Goal: Task Accomplishment & Management: Complete application form

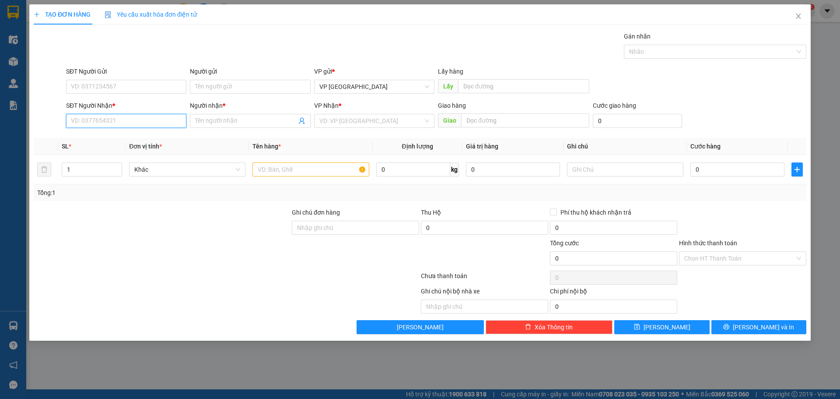
click at [114, 122] on input "SĐT Người Nhận *" at bounding box center [126, 121] width 120 height 14
click at [151, 138] on div "0707493888 - PHƯỚC" at bounding box center [126, 138] width 110 height 10
type input "0707493888"
type input "PHƯỚC"
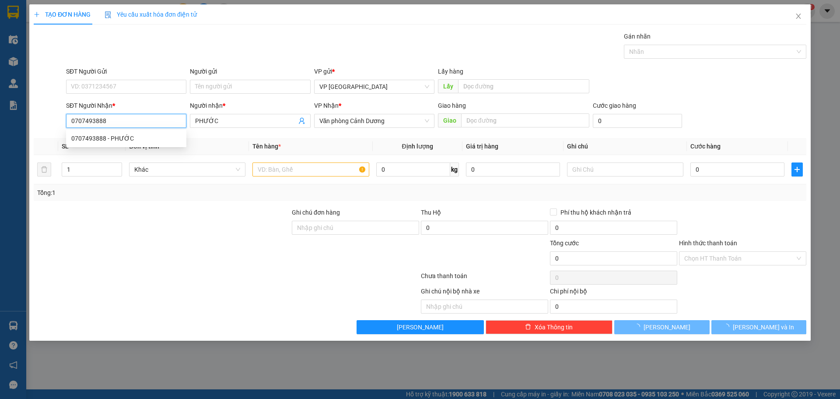
type input "150.000"
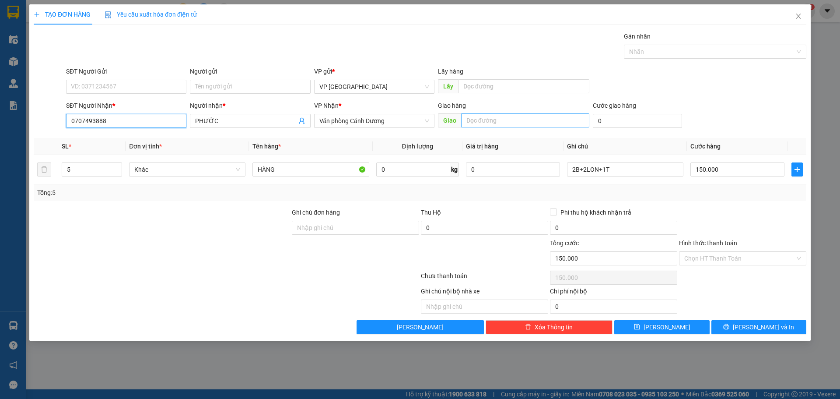
type input "0707493888"
click at [501, 123] on input "text" at bounding box center [525, 120] width 128 height 14
type input "CXQT"
drag, startPoint x: 68, startPoint y: 170, endPoint x: 111, endPoint y: 178, distance: 43.6
click at [111, 178] on div "5" at bounding box center [92, 170] width 60 height 18
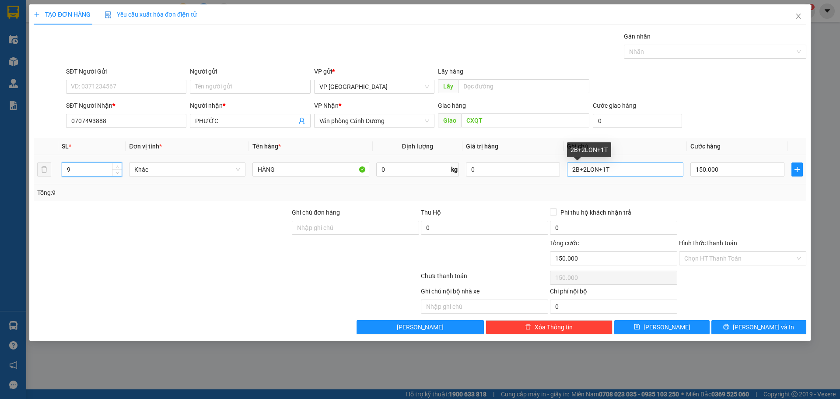
type input "9"
drag, startPoint x: 639, startPoint y: 168, endPoint x: 566, endPoint y: 175, distance: 72.9
click at [567, 174] on input "2B+2LON+1T" at bounding box center [625, 169] width 116 height 14
type input "9K"
click at [737, 173] on input "150.000" at bounding box center [738, 169] width 94 height 14
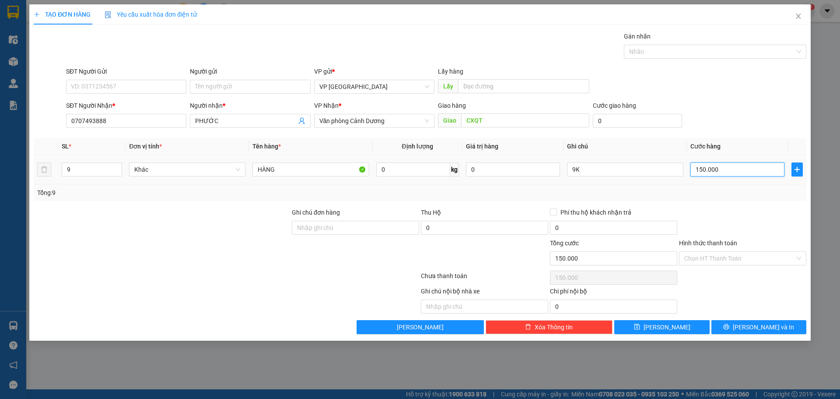
type input "5"
type input "54"
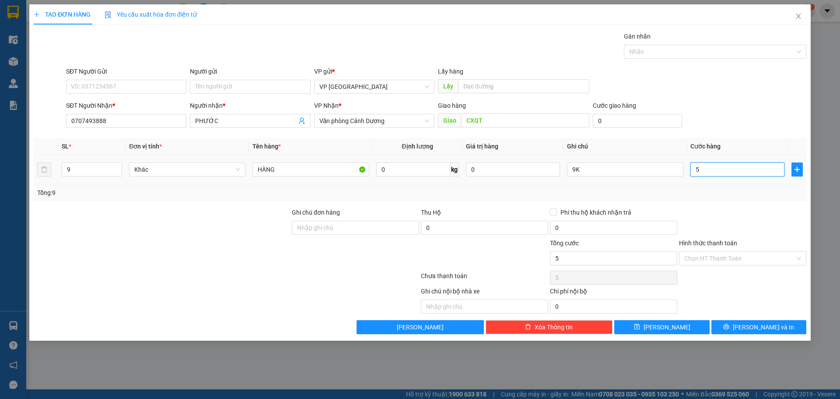
type input "54"
type input "540"
type input "540.000"
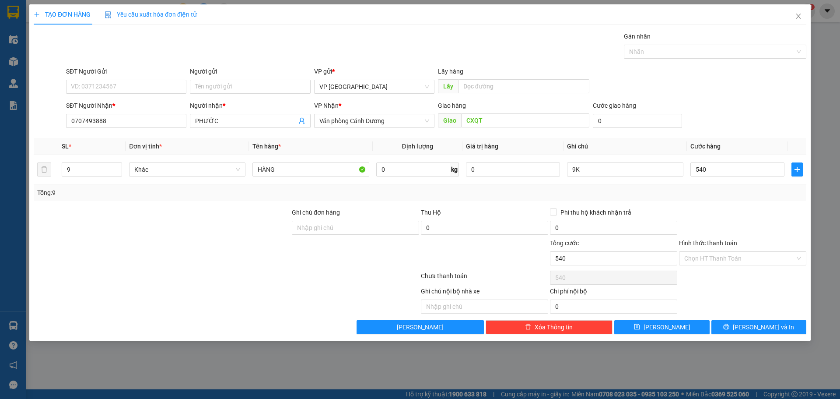
type input "540.000"
click at [730, 95] on div "SĐT Người Gửi VD: 0371234567 Người gửi Tên người gửi VP gửi * VP [GEOGRAPHIC_DA…" at bounding box center [436, 82] width 744 height 31
click at [741, 328] on button "[PERSON_NAME] và In" at bounding box center [759, 327] width 95 height 14
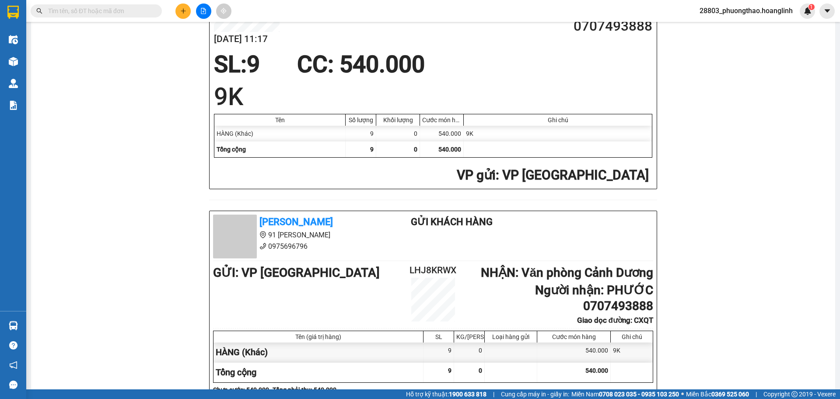
scroll to position [88, 0]
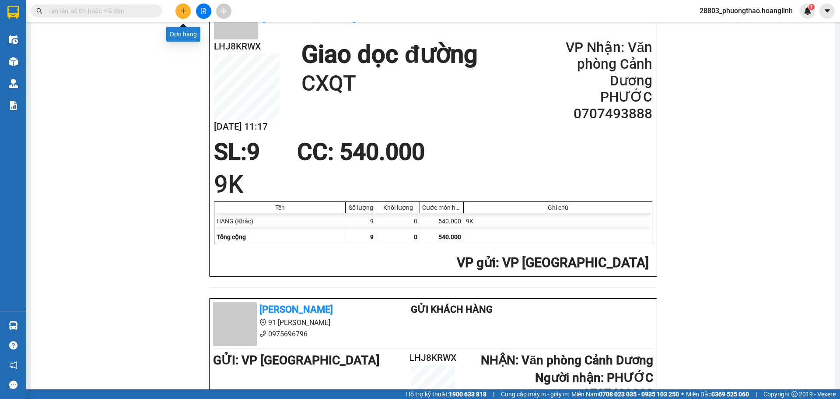
click at [186, 8] on icon "plus" at bounding box center [183, 11] width 6 height 6
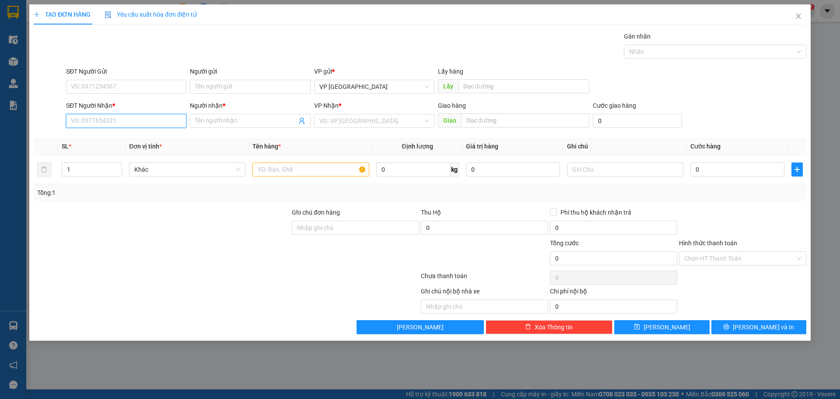
click at [126, 115] on input "SĐT Người Nhận *" at bounding box center [126, 121] width 120 height 14
click at [140, 137] on div "0914699544 - A VĂN" at bounding box center [126, 138] width 110 height 10
type input "0914699544"
type input "A VĂN"
type input "50.000"
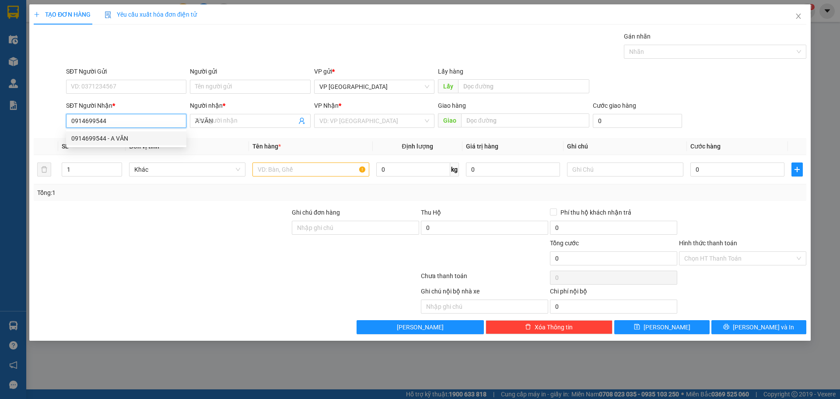
type input "50.000"
type input "0914699544"
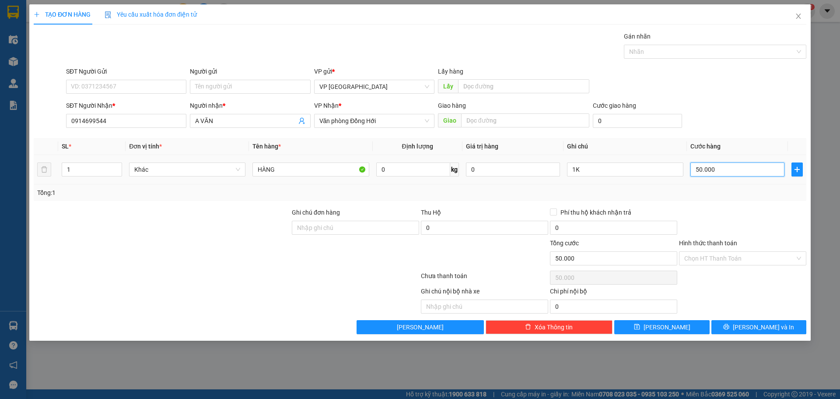
click at [753, 175] on input "50.000" at bounding box center [738, 169] width 94 height 14
type input "1"
type input "10"
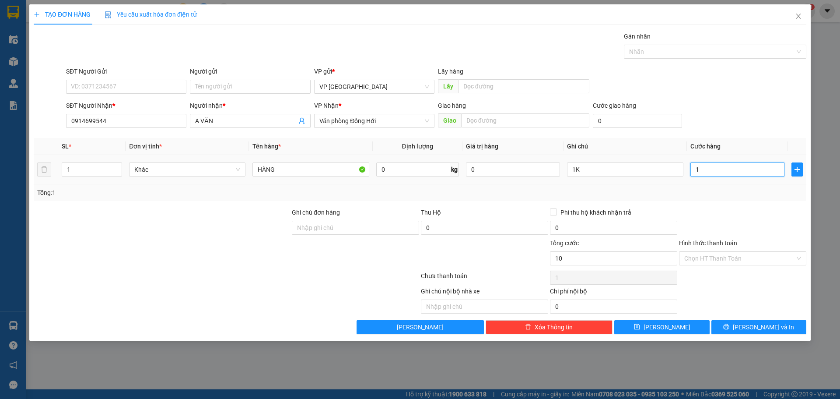
type input "10"
type input "100"
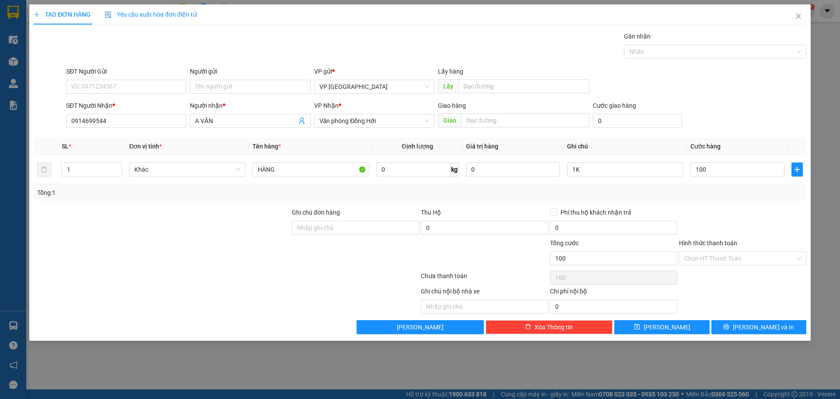
type input "100.000"
click at [742, 113] on div "SĐT Người Nhận * 0914699544 Người nhận * A VĂN VP Nhận * Văn phòng Đồng Hới Gia…" at bounding box center [436, 116] width 744 height 31
click at [739, 333] on button "[PERSON_NAME] và In" at bounding box center [759, 327] width 95 height 14
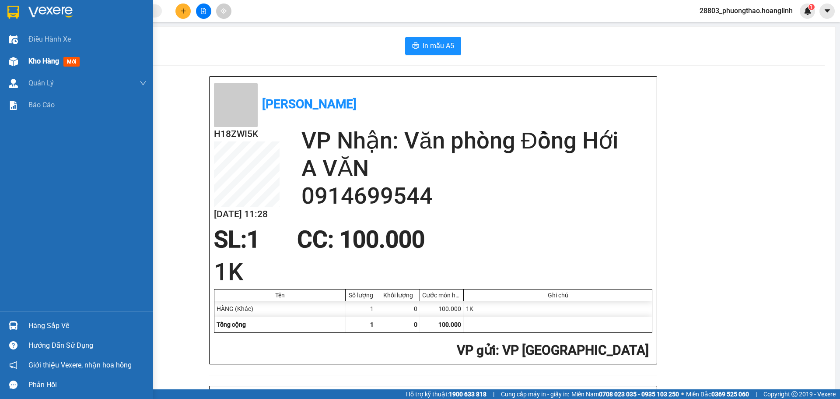
click at [56, 64] on span "Kho hàng" at bounding box center [43, 61] width 31 height 8
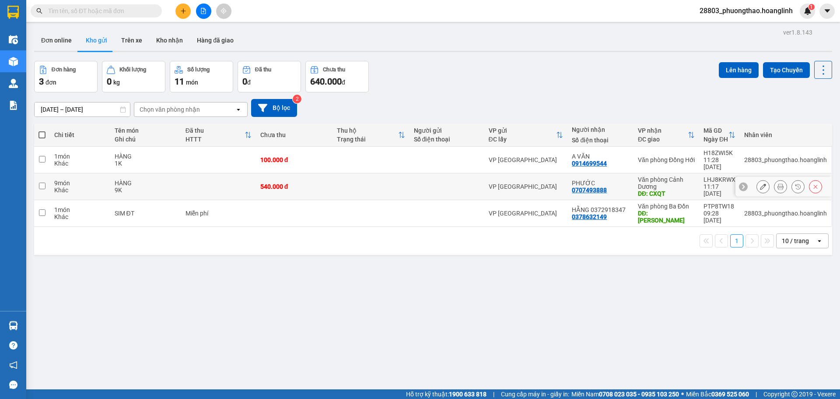
click at [665, 190] on div "DĐ: CXQT" at bounding box center [666, 193] width 57 height 7
checkbox input "true"
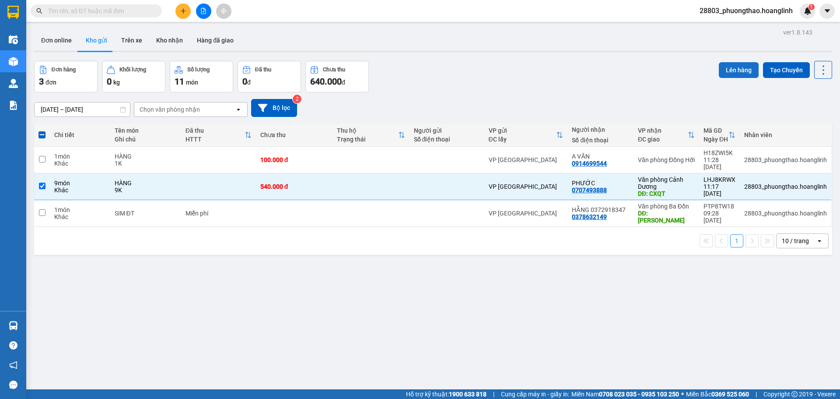
click at [725, 74] on button "Lên hàng" at bounding box center [739, 70] width 40 height 16
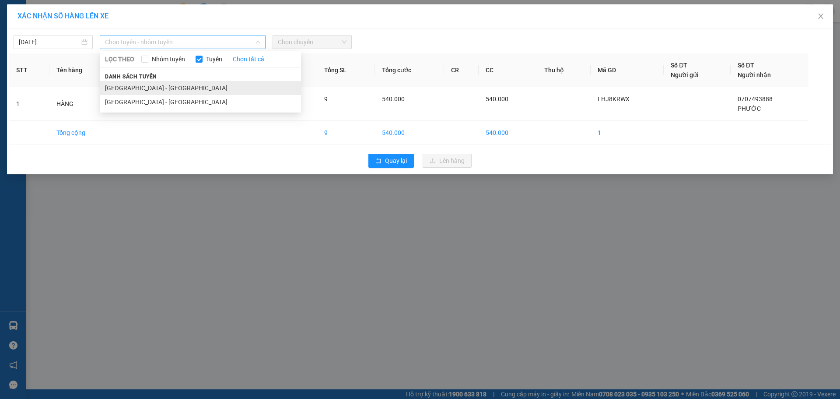
drag, startPoint x: 188, startPoint y: 42, endPoint x: 196, endPoint y: 85, distance: 44.0
click at [190, 42] on span "Chọn tuyến - nhóm tuyến" at bounding box center [182, 41] width 155 height 13
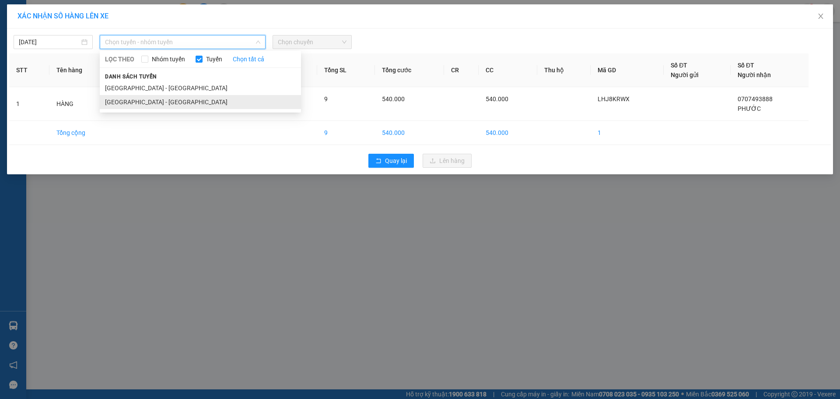
click at [177, 99] on li "[GEOGRAPHIC_DATA] - [GEOGRAPHIC_DATA]" at bounding box center [200, 102] width 201 height 14
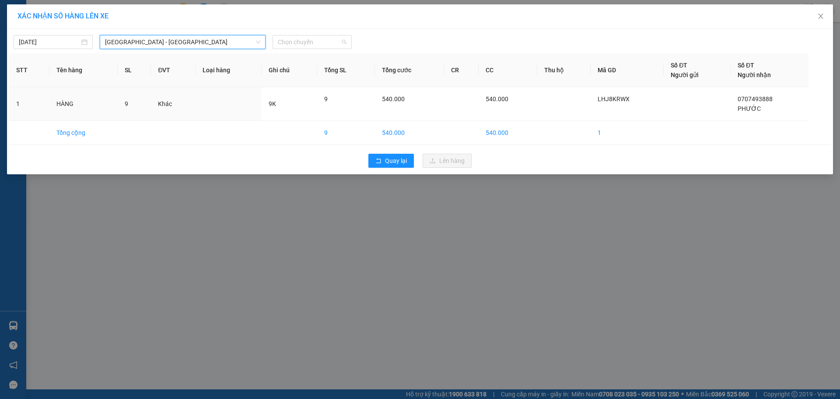
drag, startPoint x: 327, startPoint y: 38, endPoint x: 326, endPoint y: 70, distance: 32.4
click at [329, 38] on span "Chọn chuyến" at bounding box center [312, 41] width 69 height 13
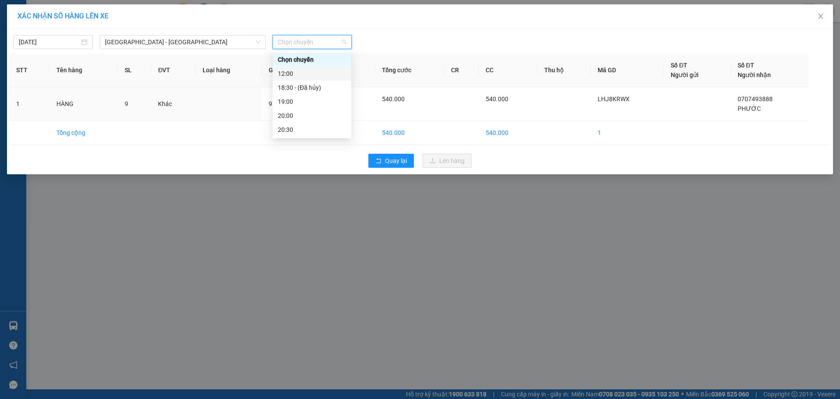
click at [309, 76] on div "12:00" at bounding box center [312, 74] width 68 height 10
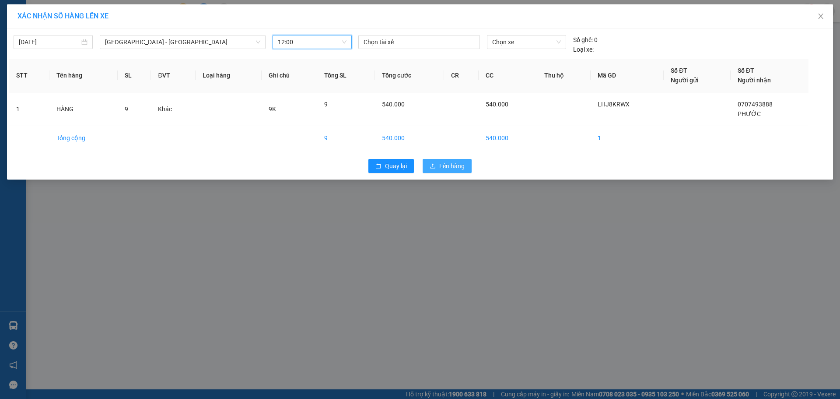
click at [451, 165] on span "Lên hàng" at bounding box center [451, 166] width 25 height 10
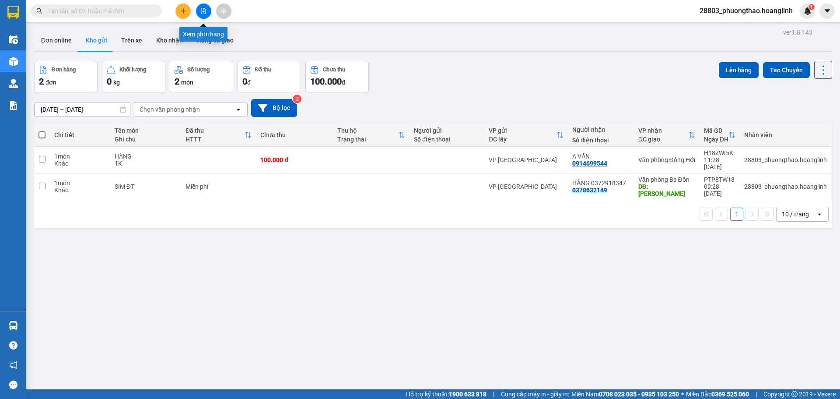
click at [200, 12] on icon "file-add" at bounding box center [203, 11] width 6 height 6
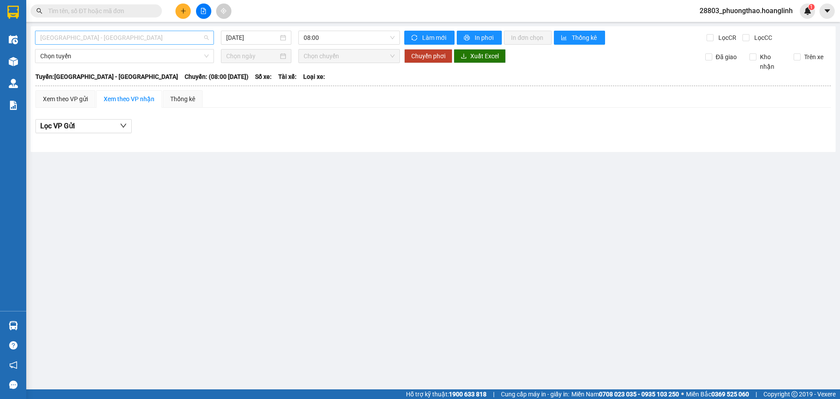
click at [84, 33] on span "[GEOGRAPHIC_DATA] - [GEOGRAPHIC_DATA]" at bounding box center [124, 37] width 168 height 13
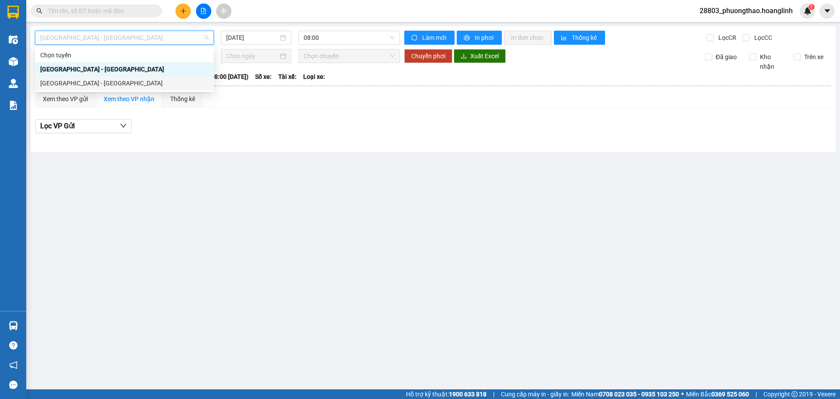
click at [78, 78] on div "[GEOGRAPHIC_DATA] - [GEOGRAPHIC_DATA]" at bounding box center [124, 83] width 168 height 10
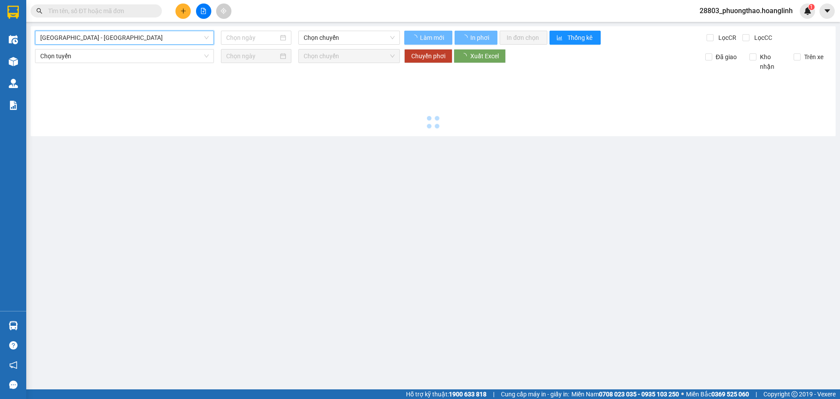
type input "[DATE]"
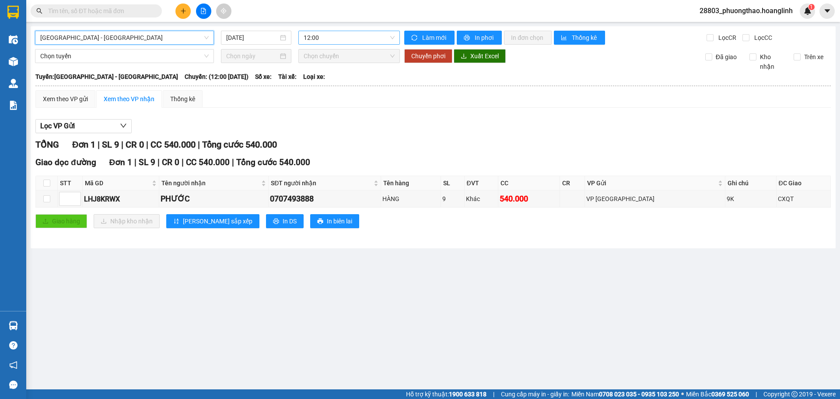
click at [330, 40] on span "12:00" at bounding box center [349, 37] width 91 height 13
drag, startPoint x: 251, startPoint y: 223, endPoint x: 112, endPoint y: 161, distance: 152.2
click at [113, 163] on div "Giao dọc đường Đơn 1 | SL 9 | CR 0 | CC 540.000 | Tổng cước 540.000 STT Mã GD T…" at bounding box center [433, 195] width 796 height 79
click at [70, 98] on div "Xem theo VP gửi" at bounding box center [65, 99] width 45 height 10
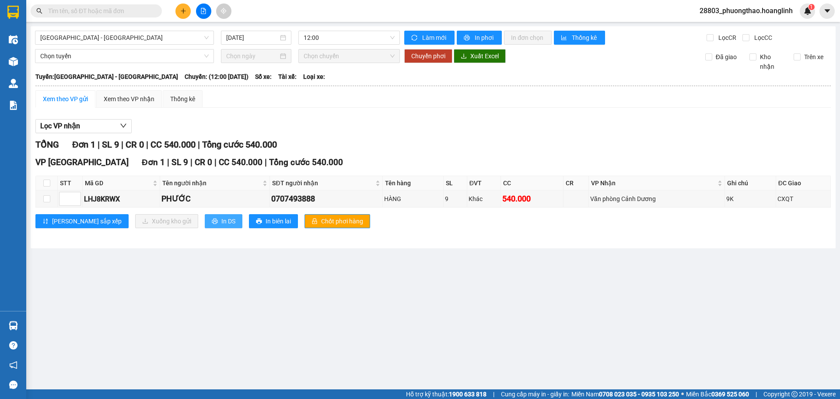
click at [221, 222] on span "In DS" at bounding box center [228, 221] width 14 height 10
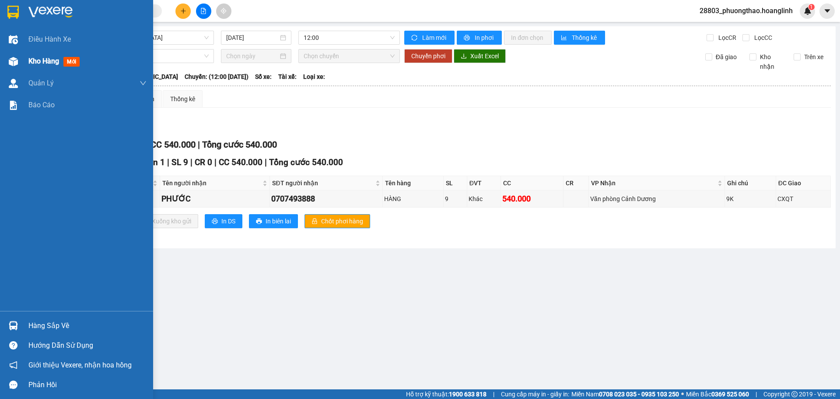
click at [41, 65] on span "Kho hàng" at bounding box center [43, 61] width 31 height 8
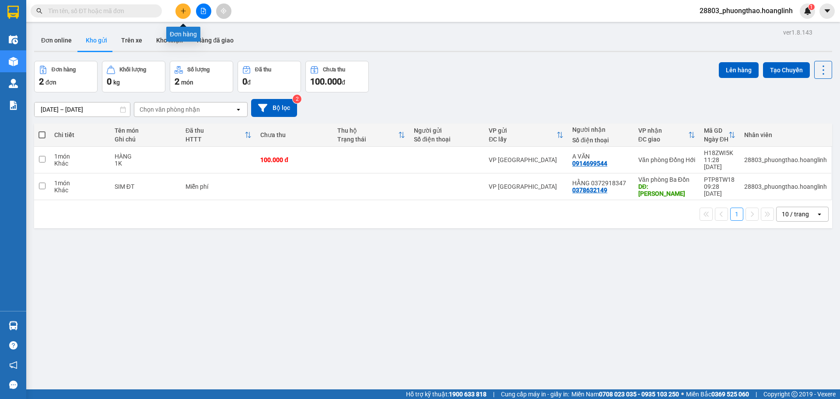
click at [185, 10] on icon "plus" at bounding box center [183, 11] width 6 height 6
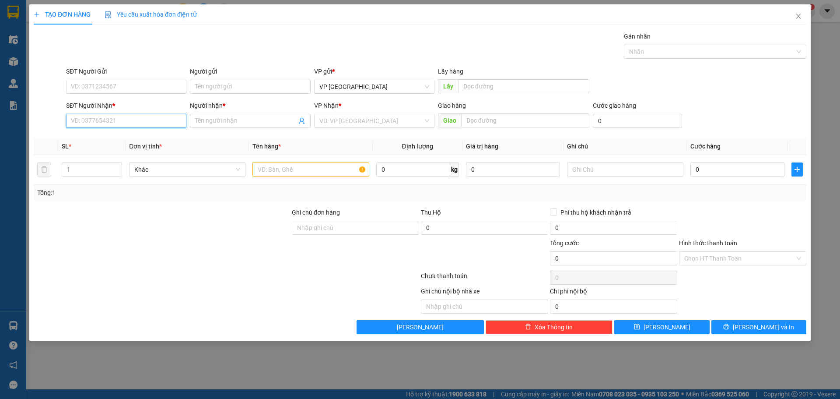
click at [108, 124] on input "SĐT Người Nhận *" at bounding box center [126, 121] width 120 height 14
click at [106, 142] on div "0707493888 - PHƯỚC" at bounding box center [126, 138] width 110 height 10
type input "0707493888"
type input "PHƯỚC"
type input "CXQT"
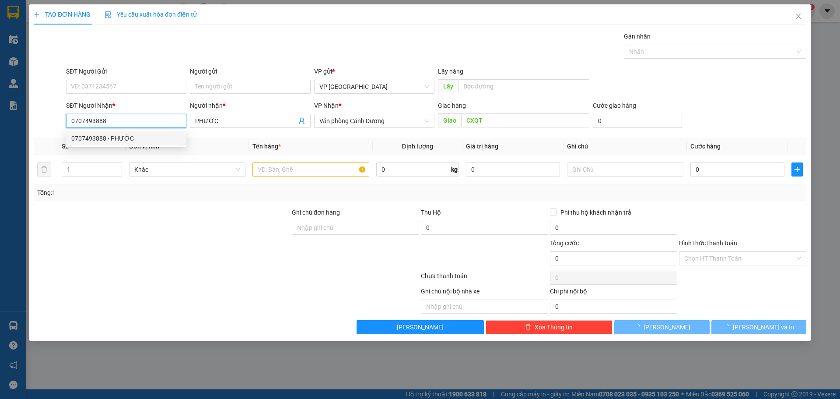
type input "540.000"
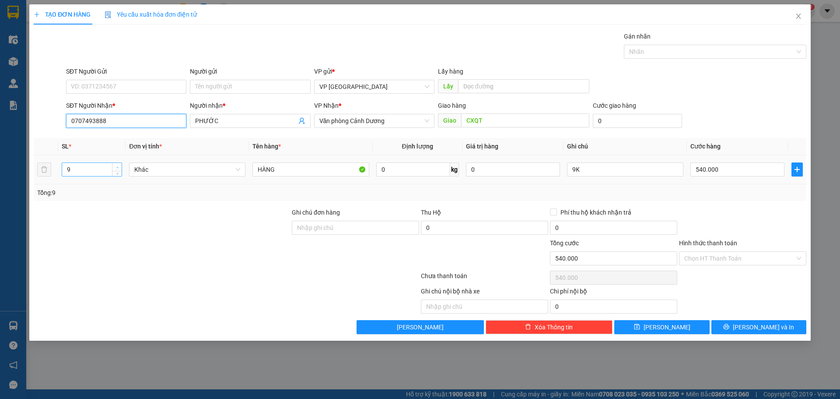
type input "0707493888"
type input "10"
click at [120, 164] on span "Increase Value" at bounding box center [117, 167] width 10 height 8
drag, startPoint x: 597, startPoint y: 172, endPoint x: 464, endPoint y: 168, distance: 133.1
click at [468, 168] on tr "10 Khác HÀNG 0 kg 0 9K 540.000" at bounding box center [420, 169] width 773 height 29
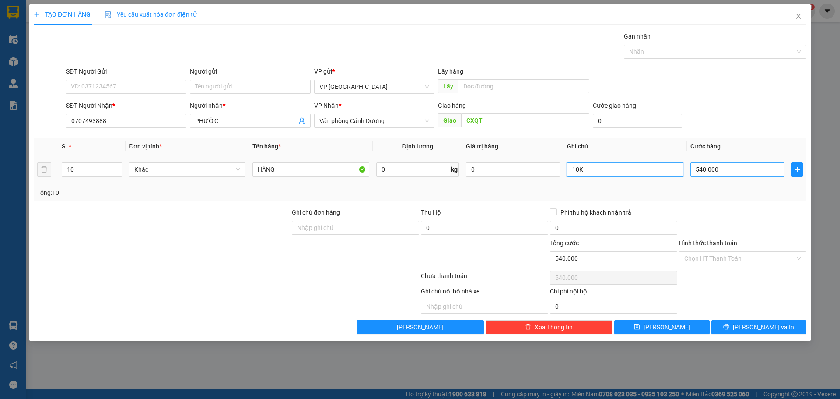
type input "10K"
click at [724, 167] on input "540.000" at bounding box center [738, 169] width 94 height 14
type input "6"
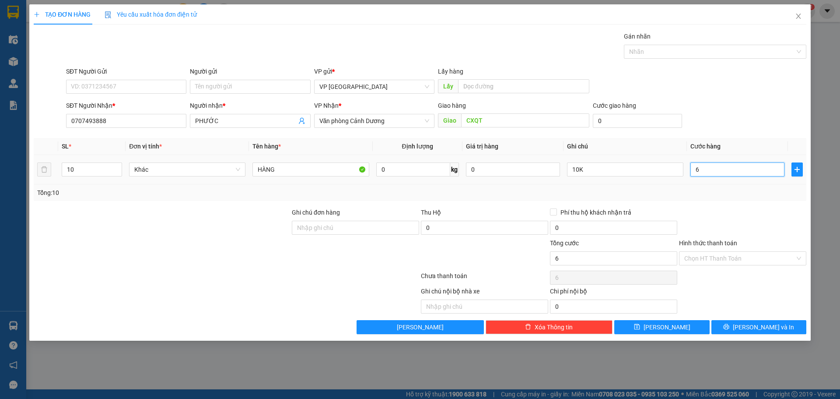
type input "60"
type input "600"
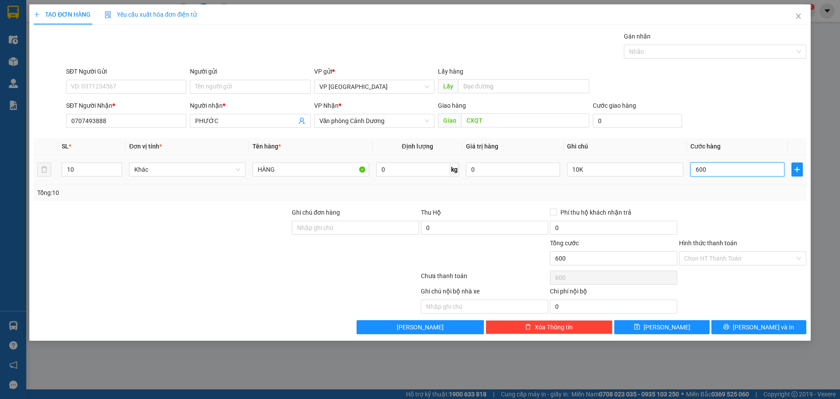
type input "600"
type input "600.000"
click at [730, 138] on th "Cước hàng" at bounding box center [737, 146] width 101 height 17
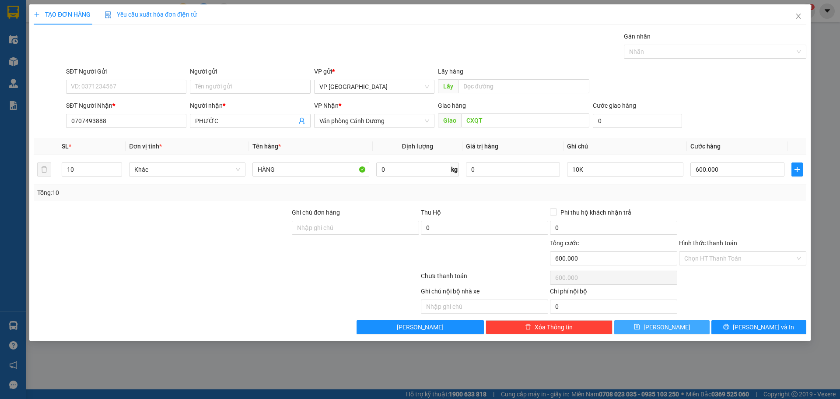
click at [664, 322] on span "[PERSON_NAME]" at bounding box center [667, 327] width 47 height 10
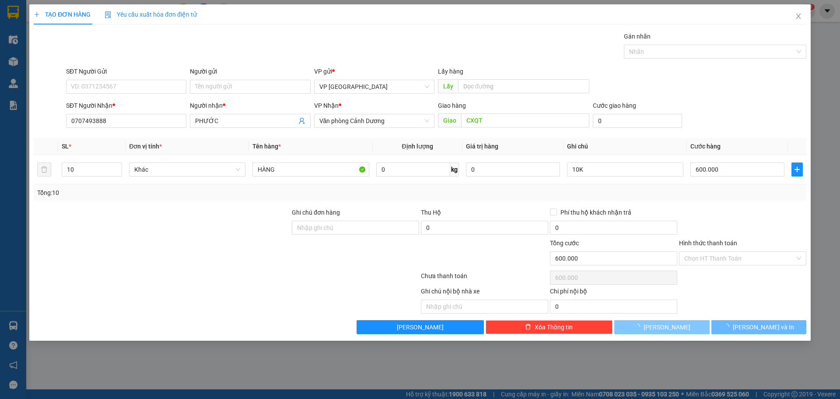
type input "0"
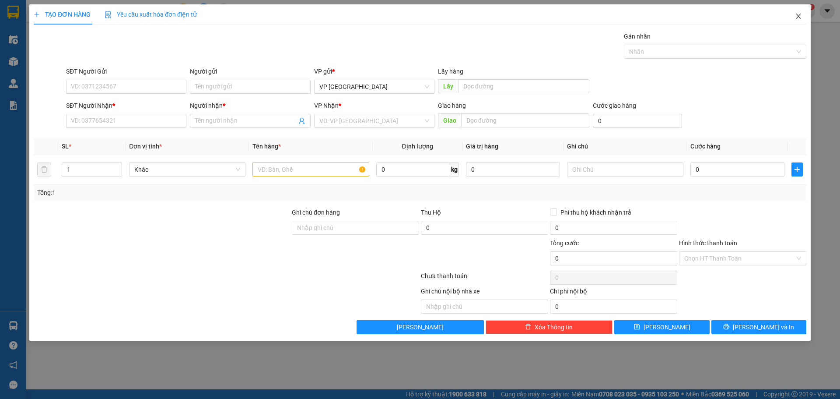
click at [804, 16] on span "Close" at bounding box center [798, 16] width 25 height 25
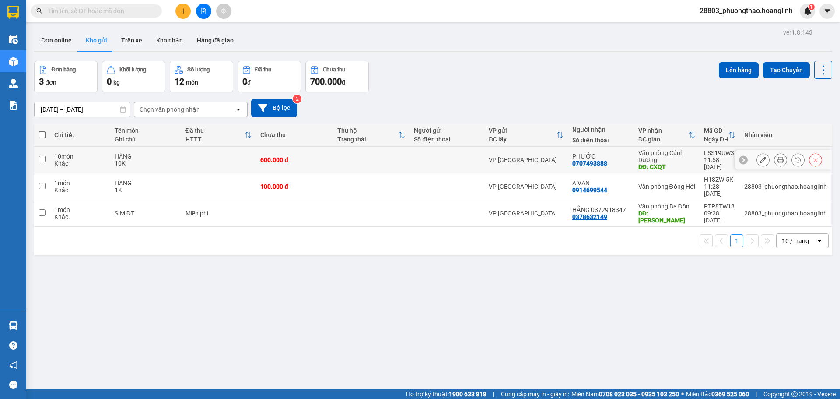
click at [778, 158] on icon at bounding box center [781, 160] width 6 height 6
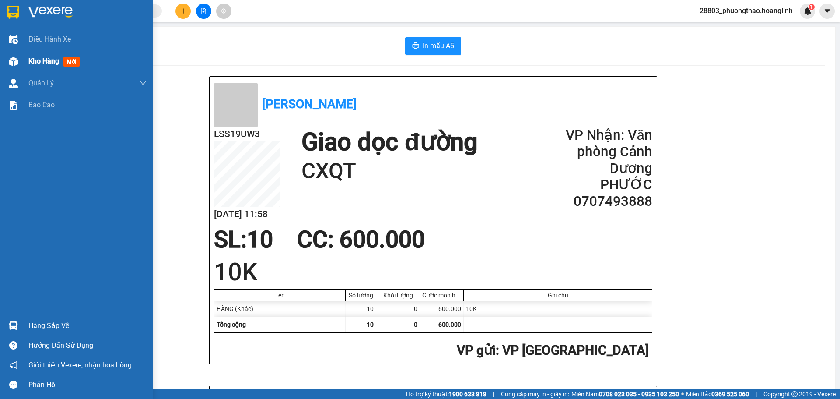
click at [57, 57] on span "Kho hàng" at bounding box center [43, 61] width 31 height 8
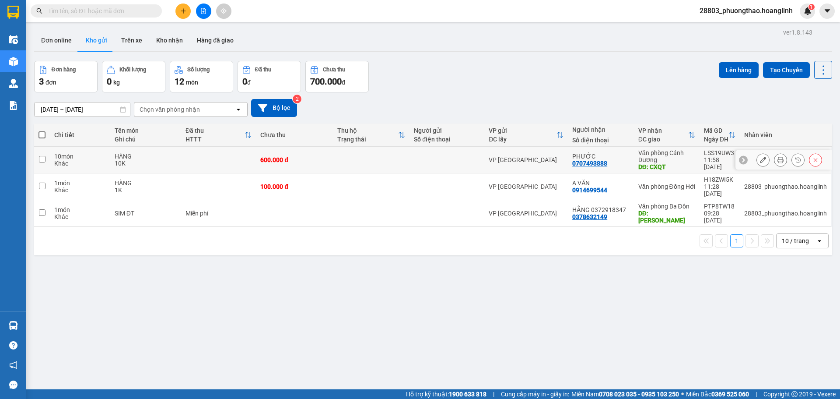
click at [478, 161] on td at bounding box center [447, 160] width 75 height 27
checkbox input "true"
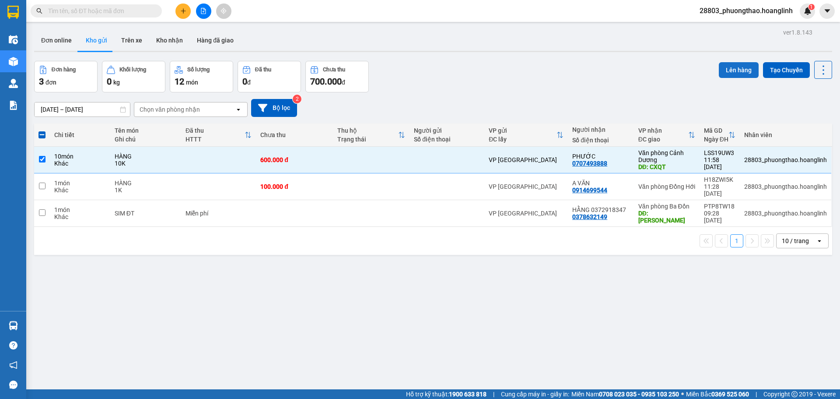
drag, startPoint x: 729, startPoint y: 69, endPoint x: 716, endPoint y: 69, distance: 13.1
click at [723, 69] on button "Lên hàng" at bounding box center [739, 70] width 40 height 16
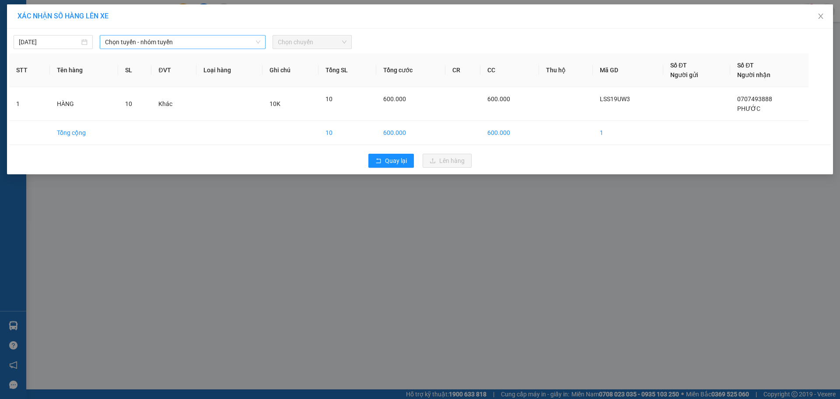
click at [131, 42] on span "Chọn tuyến - nhóm tuyến" at bounding box center [182, 41] width 155 height 13
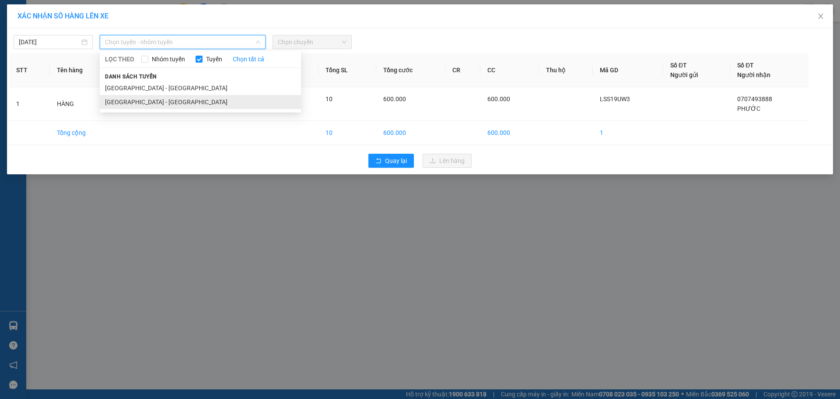
click at [139, 106] on li "[GEOGRAPHIC_DATA] - [GEOGRAPHIC_DATA]" at bounding box center [200, 102] width 201 height 14
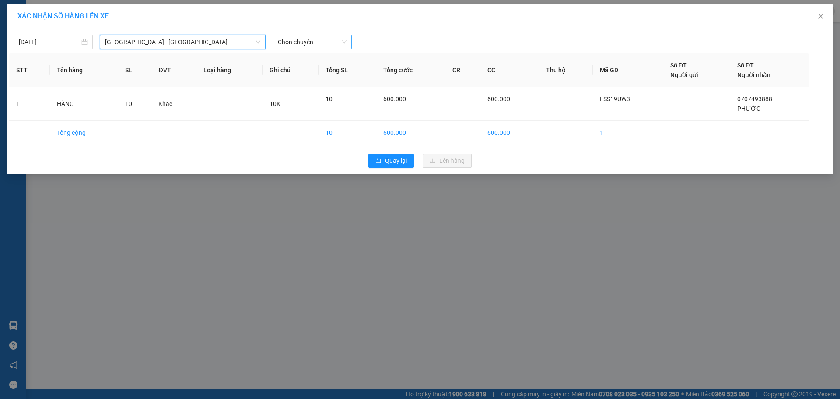
click at [319, 38] on span "Chọn chuyến" at bounding box center [312, 41] width 69 height 13
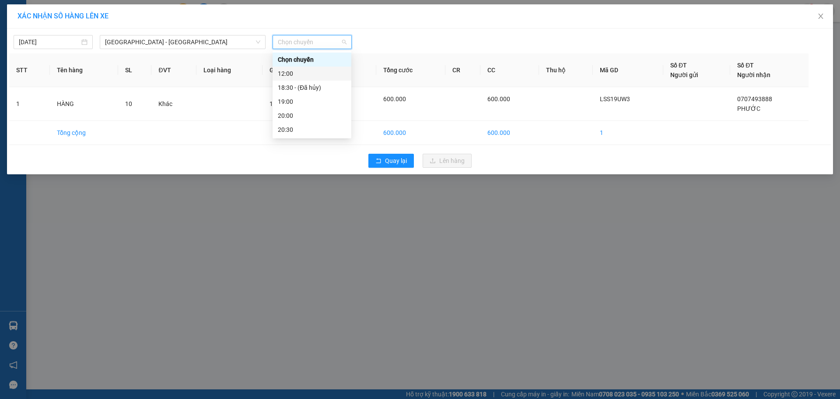
click at [298, 69] on div "12:00" at bounding box center [312, 74] width 68 height 10
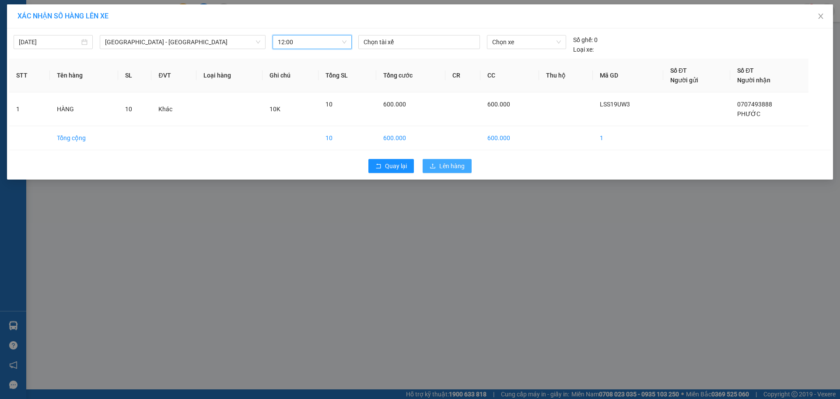
click at [437, 170] on button "Lên hàng" at bounding box center [447, 166] width 49 height 14
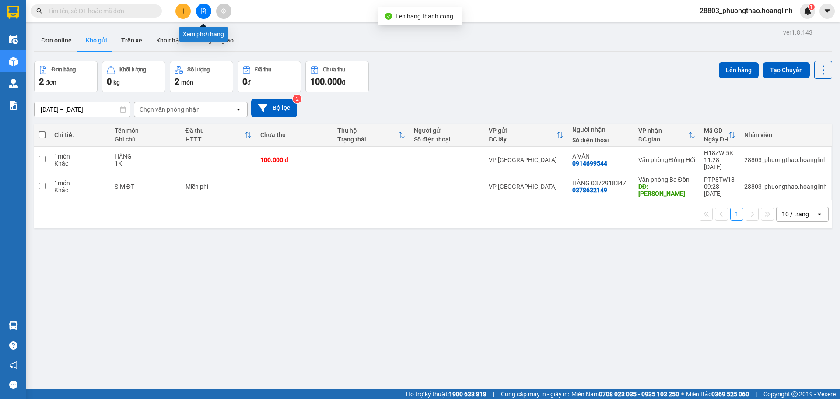
click at [208, 7] on button at bounding box center [203, 11] width 15 height 15
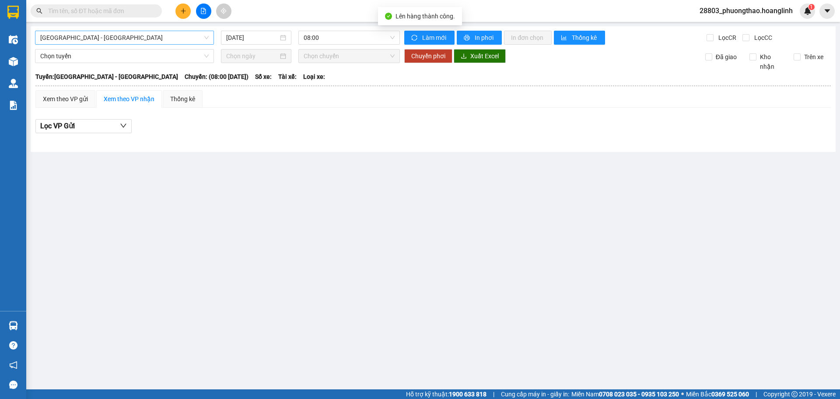
click at [81, 43] on span "[GEOGRAPHIC_DATA] - [GEOGRAPHIC_DATA]" at bounding box center [124, 37] width 168 height 13
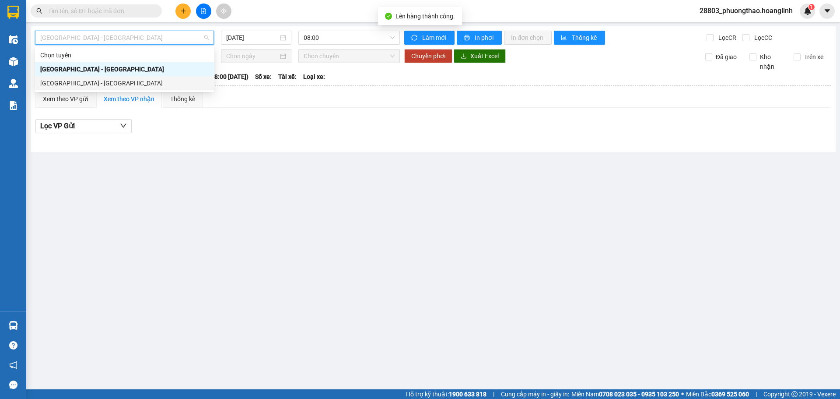
drag, startPoint x: 78, startPoint y: 81, endPoint x: 312, endPoint y: 49, distance: 235.4
click at [84, 81] on div "[GEOGRAPHIC_DATA] - [GEOGRAPHIC_DATA]" at bounding box center [124, 83] width 168 height 10
type input "[DATE]"
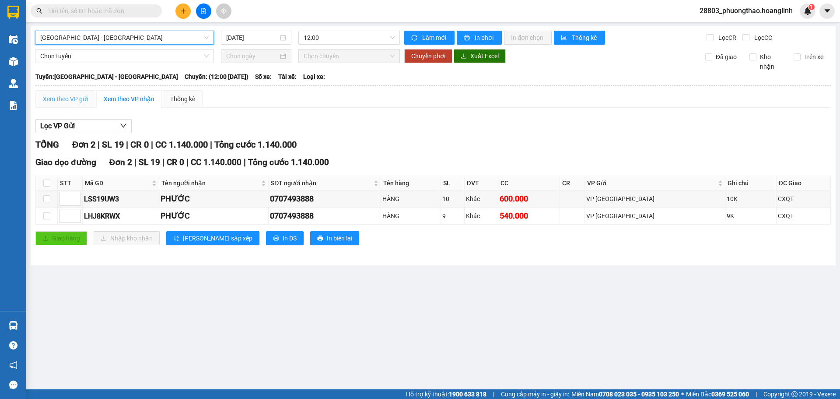
click at [55, 91] on div "Xem theo VP gửi" at bounding box center [65, 99] width 60 height 18
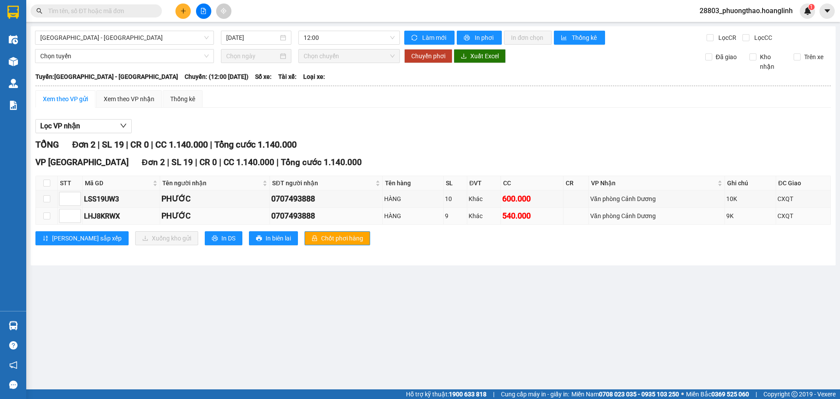
click at [96, 219] on div "LHJ8KRWX" at bounding box center [121, 215] width 74 height 11
click at [44, 214] on input "checkbox" at bounding box center [46, 215] width 7 height 7
checkbox input "true"
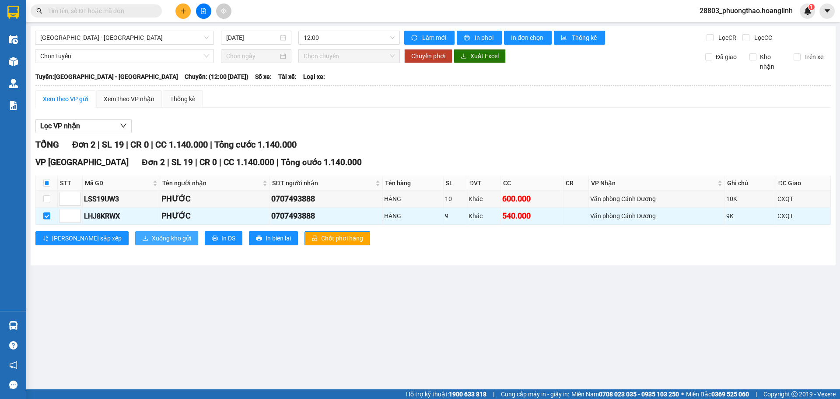
click at [152, 239] on span "Xuống kho gửi" at bounding box center [171, 238] width 39 height 10
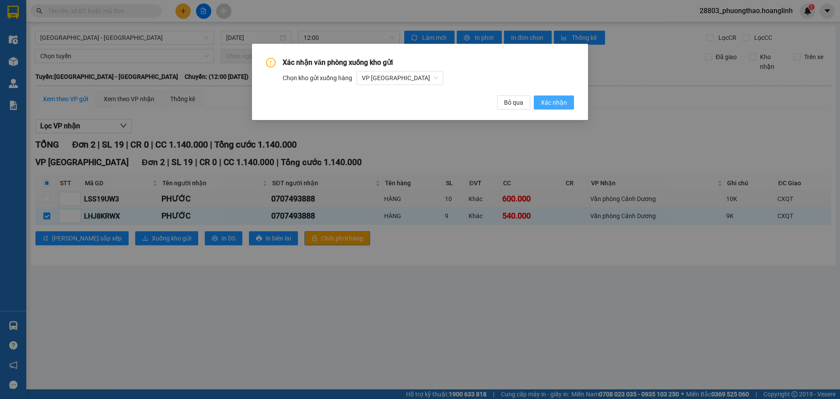
click at [547, 99] on span "Xác nhận" at bounding box center [554, 103] width 26 height 10
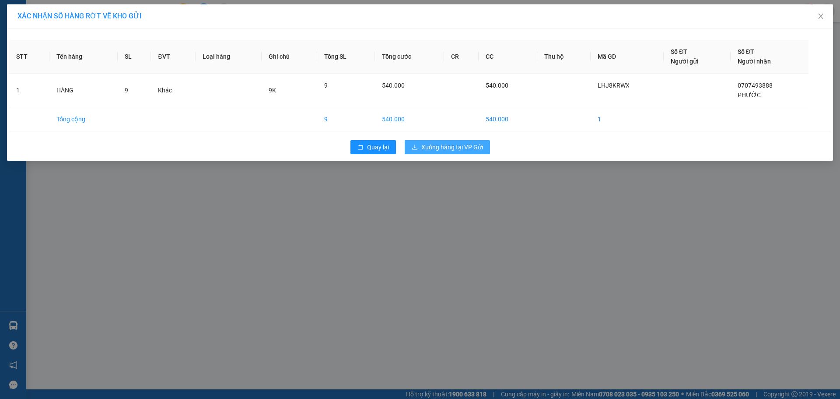
click at [449, 140] on button "Xuống hàng tại VP Gửi" at bounding box center [447, 147] width 85 height 14
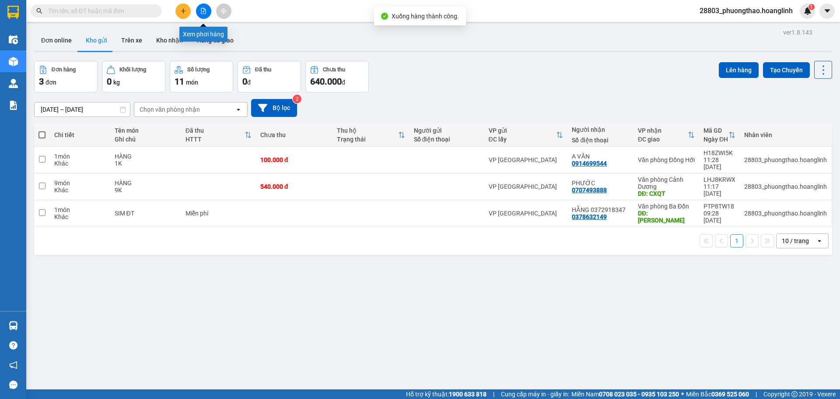
click at [202, 9] on icon "file-add" at bounding box center [203, 11] width 6 height 6
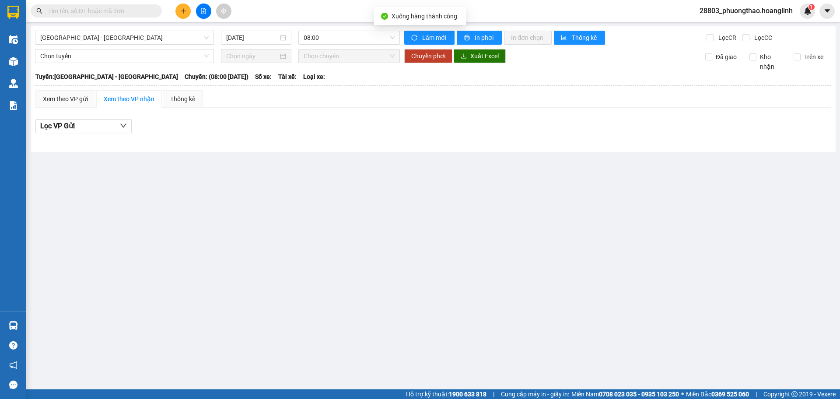
drag, startPoint x: 121, startPoint y: 39, endPoint x: 117, endPoint y: 45, distance: 7.5
click at [119, 41] on span "[GEOGRAPHIC_DATA] - [GEOGRAPHIC_DATA]" at bounding box center [124, 37] width 168 height 13
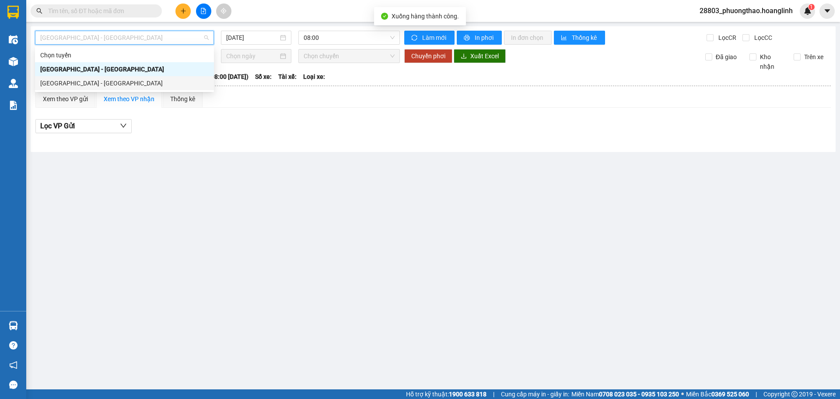
click at [105, 81] on div "Chọn tuyến [GEOGRAPHIC_DATA] - [GEOGRAPHIC_DATA] [GEOGRAPHIC_DATA] - [GEOGRAPHI…" at bounding box center [124, 69] width 179 height 42
click at [94, 86] on div "[GEOGRAPHIC_DATA] - [GEOGRAPHIC_DATA]" at bounding box center [124, 83] width 168 height 10
type input "[DATE]"
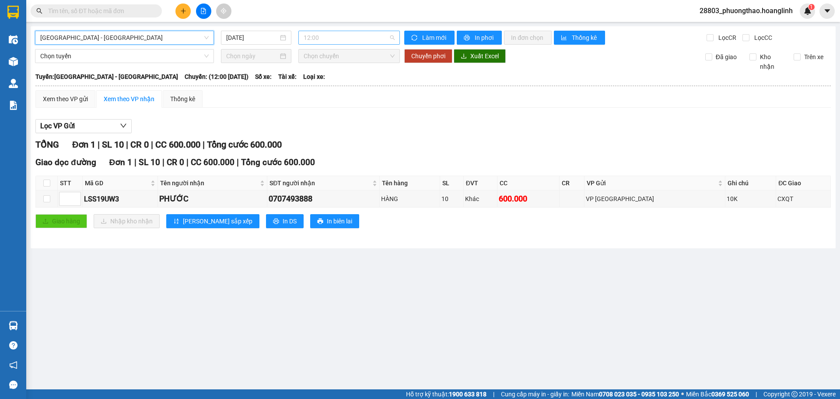
click at [342, 38] on span "12:00" at bounding box center [349, 37] width 91 height 13
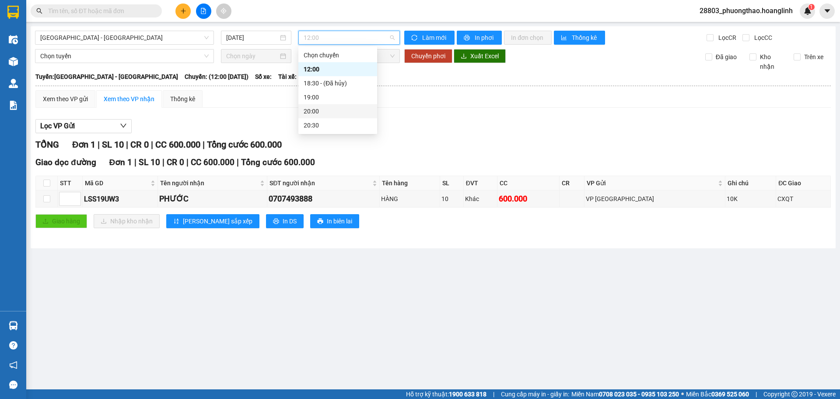
click at [324, 111] on div "20:00" at bounding box center [338, 111] width 68 height 10
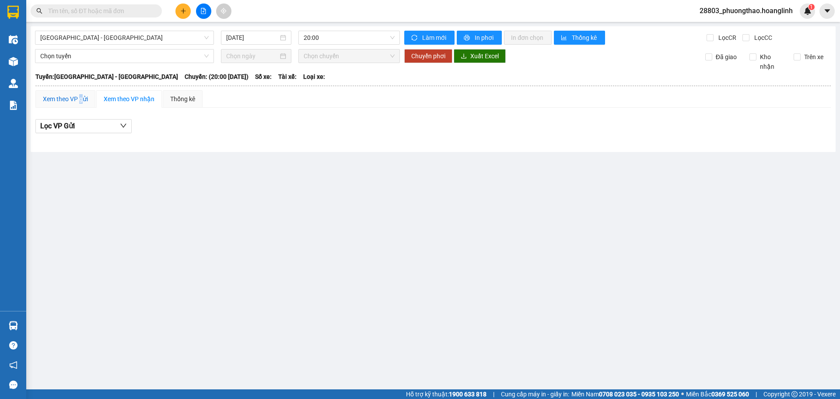
click at [81, 95] on div "Xem theo VP gửi" at bounding box center [65, 99] width 45 height 10
drag, startPoint x: 338, startPoint y: 37, endPoint x: 355, endPoint y: 81, distance: 46.8
click at [339, 39] on span "20:00" at bounding box center [349, 37] width 91 height 13
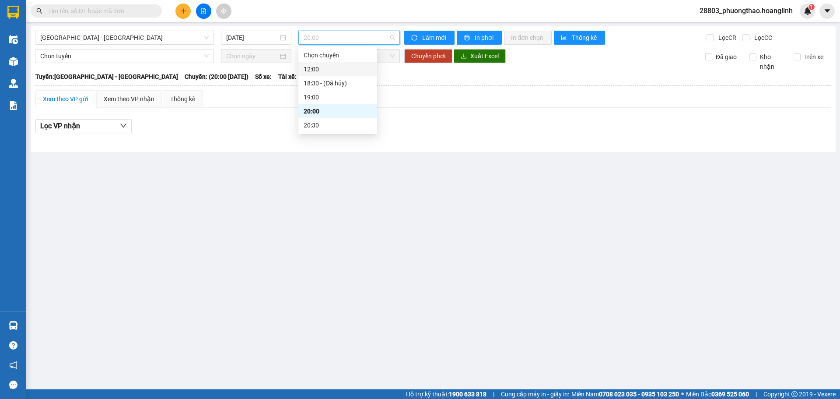
click at [354, 66] on div "12:00" at bounding box center [338, 69] width 68 height 10
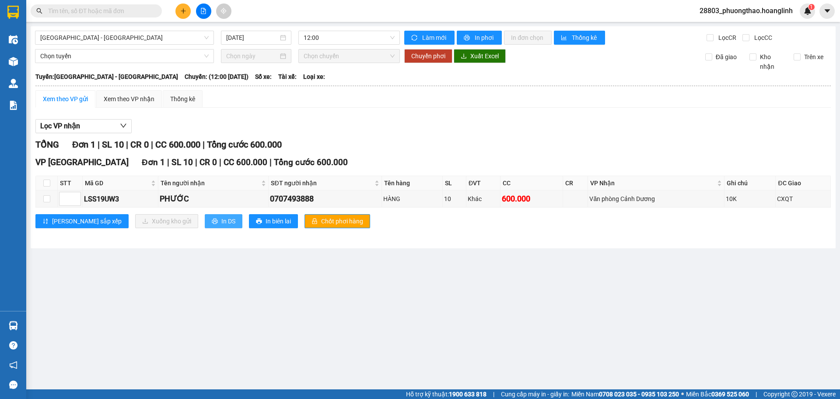
click at [205, 215] on button "In DS" at bounding box center [224, 221] width 38 height 14
